Goal: Find specific page/section: Find specific page/section

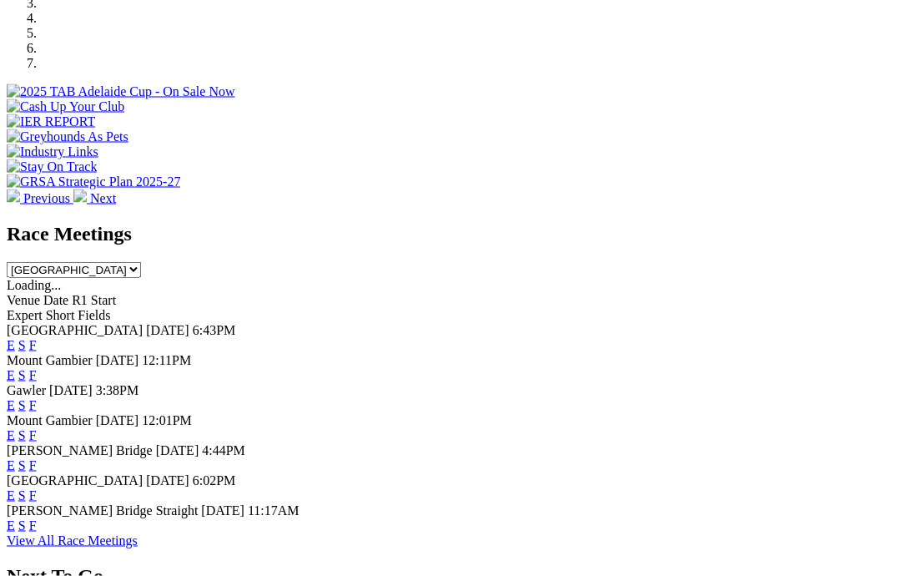
scroll to position [563, 0]
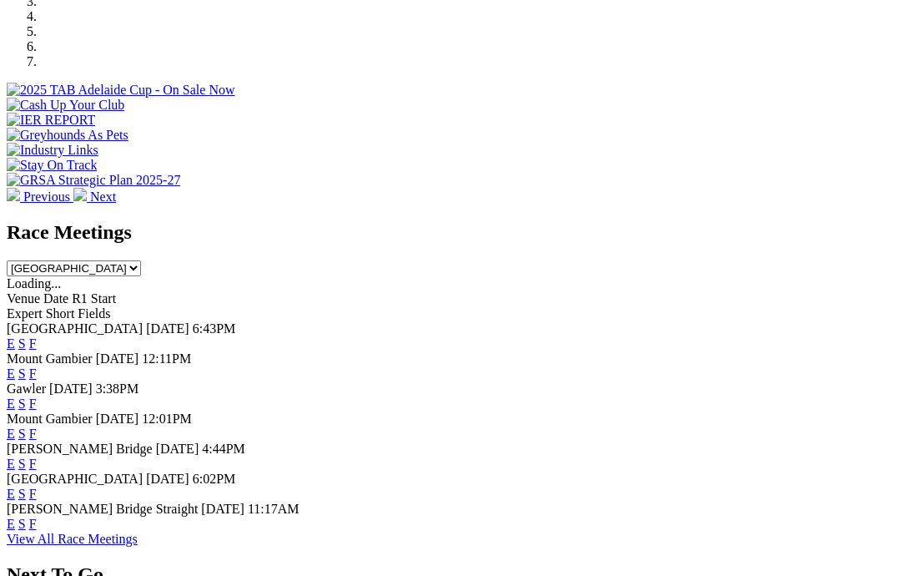
click at [37, 486] on link "F" at bounding box center [33, 493] width 8 height 14
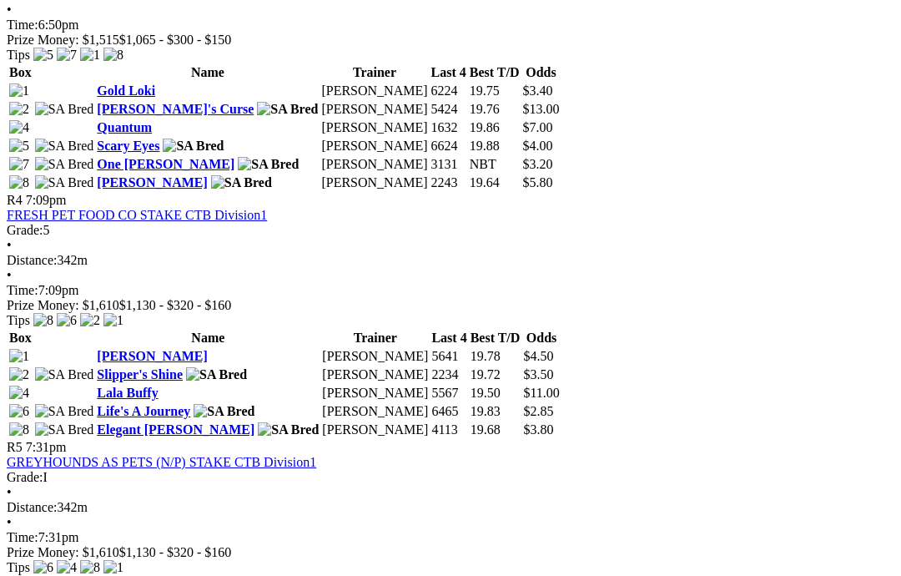
scroll to position [1413, 0]
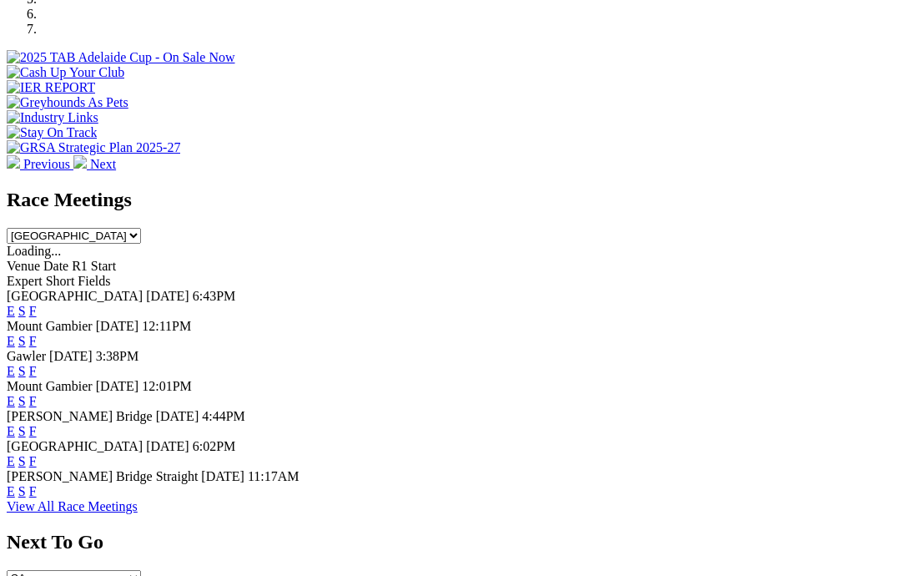
scroll to position [595, 0]
click at [37, 304] on link "F" at bounding box center [33, 311] width 8 height 14
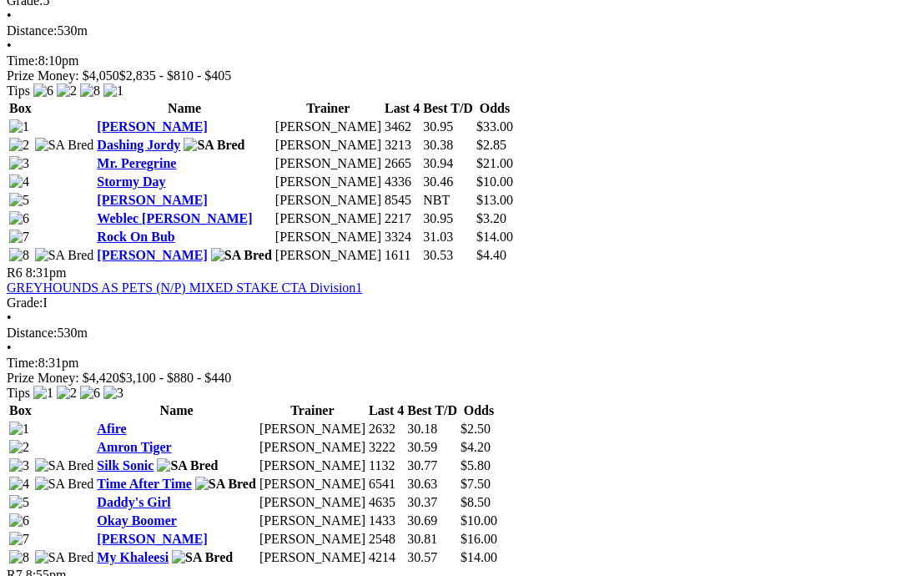
scroll to position [1996, 0]
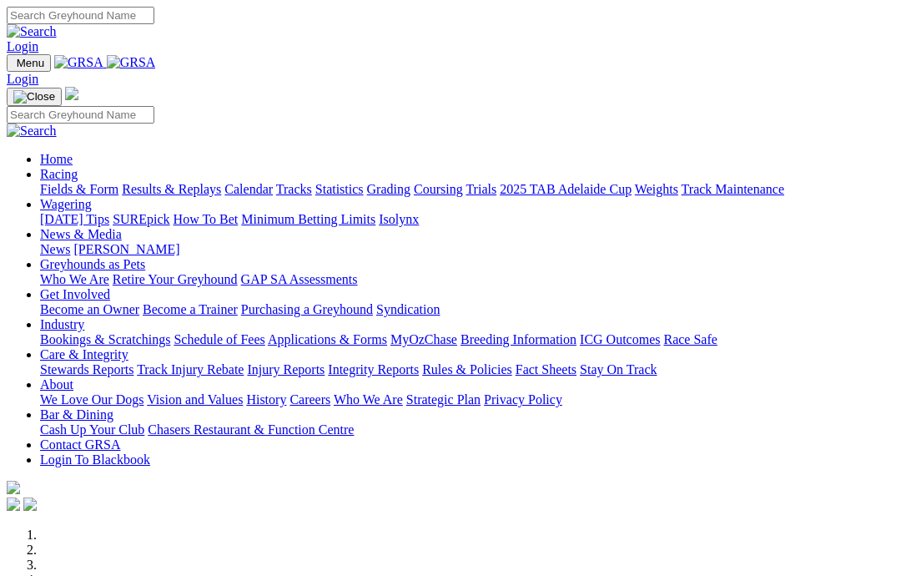
scroll to position [484, 0]
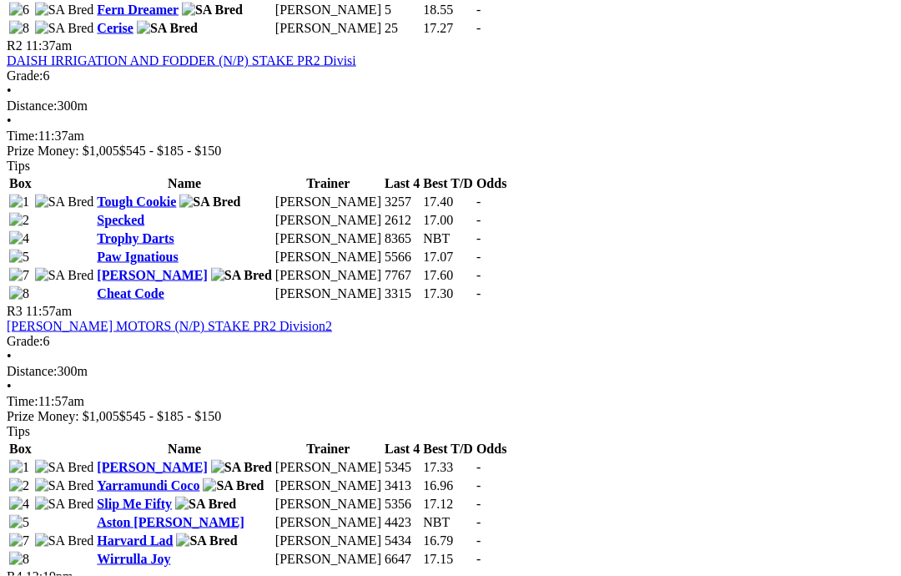
scroll to position [975, 0]
